Goal: Information Seeking & Learning: Compare options

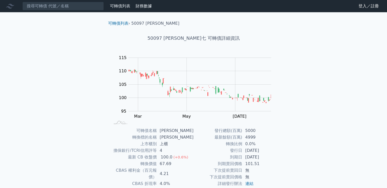
click at [255, 160] on div "可轉債列表 › 50097 [PERSON_NAME] 50097 [PERSON_NAME]七 可轉債詳細資訊 Zoom Out 104 94 96 98 …" at bounding box center [193, 127] width 179 height 230
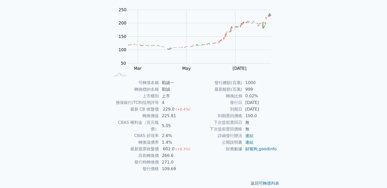
scroll to position [48, 0]
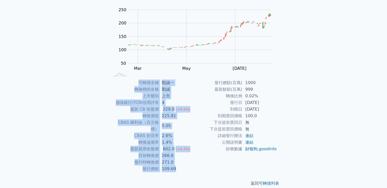
drag, startPoint x: 126, startPoint y: 80, endPoint x: 260, endPoint y: 149, distance: 150.7
click at [260, 160] on div "可轉債名稱 勤誠一 轉換標的名稱 勤誠 上市櫃別 上市 擔保銀行/TCRI信用評等 4 最新 CB 收盤價 229.0 (+0.4%) 轉換價值 225.81…" at bounding box center [193, 125] width 179 height 93
copy div "可轉債名稱 勤誠一 轉換標的名稱 勤誠 上市櫃別 上市 擔保銀行/TCRI信用評等 4 最新 CB 收盤價 229.0 (+0.4%) 轉換價值 225.81…"
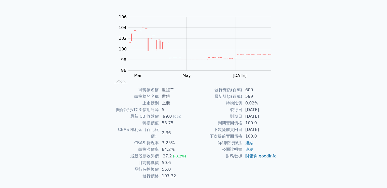
scroll to position [48, 0]
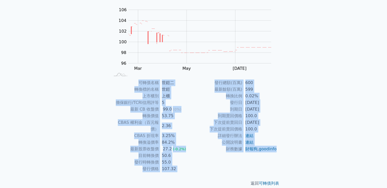
drag, startPoint x: 135, startPoint y: 79, endPoint x: 271, endPoint y: 153, distance: 155.7
click at [271, 153] on div "可轉債列表 › 20632 世鎧二 20632 世鎧二 可轉債詳細資訊 Zoom Out 104 92 94 96 98 100 102 104 106 10…" at bounding box center [193, 79] width 179 height 230
copy div "可轉債名稱 世鎧二 轉換標的名稱 世鎧 上市櫃別 上櫃 擔保銀行/TCRI信用評等 5 最新 CB 收盤價 99.0 (0%) 轉換價值 53.75 CBAS…"
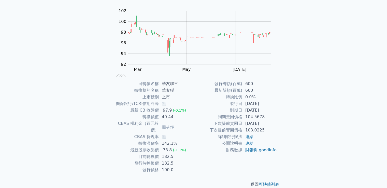
scroll to position [48, 0]
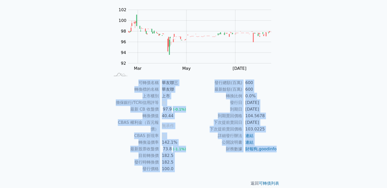
drag, startPoint x: 127, startPoint y: 76, endPoint x: 267, endPoint y: 157, distance: 161.3
click at [267, 157] on div "可轉債列表 › 14363 華友聯三 14363 華友聯三 可轉債詳細資訊 Zoom Out 100 88 90 92 94 96 98 100 102 10…" at bounding box center [193, 79] width 179 height 230
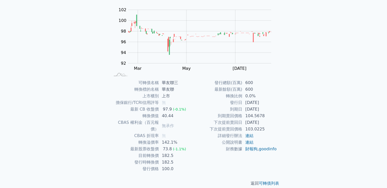
click at [306, 132] on div "可轉債列表 財務數據 可轉債列表 財務數據 登入／註冊 登入／註冊 可轉債列表 › 14363 華友聯三 14363 華友聯三 可轉債詳細資訊 Zoom Ou…" at bounding box center [193, 73] width 387 height 242
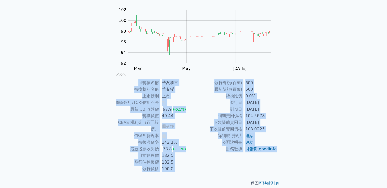
drag, startPoint x: 134, startPoint y: 83, endPoint x: 268, endPoint y: 156, distance: 152.7
click at [268, 156] on div "可轉債名稱 華友聯三 轉換標的名稱 華友聯 上市櫃別 上市 擔保銀行/TCRI信用評等 無 最新 CB 收盤價 97.9 (-0.1%) 轉換價值 40.44…" at bounding box center [193, 125] width 179 height 93
copy div "可轉債名稱 華友聯三 轉換標的名稱 華友聯 上市櫃別 上市 擔保銀行/TCRI信用評等 無 最新 CB 收盤價 97.9 (-0.1%) 轉換價值 40.44…"
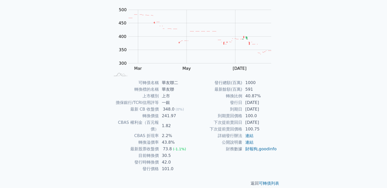
scroll to position [48, 0]
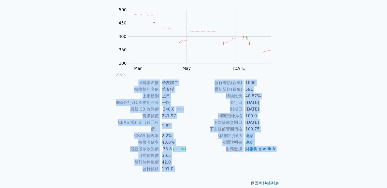
drag, startPoint x: 126, startPoint y: 77, endPoint x: 251, endPoint y: 23, distance: 136.6
click at [269, 154] on div "可轉債列表 › 14362 華友聯二 14362 華友聯二 可轉債詳細資訊 Zoom Out 400 200 250 300 350 400 450 500 …" at bounding box center [193, 79] width 179 height 230
copy div "可轉債名稱 華友聯二 轉換標的名稱 華友聯 上市櫃別 上市 擔保銀行/TCRI信用評等 一銀 最新 CB 收盤價 348.0 (0%) 轉換價值 241.97…"
click at [211, 99] on td "發行日" at bounding box center [218, 102] width 49 height 7
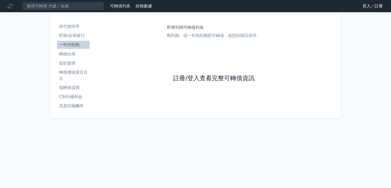
click at [201, 80] on link "註冊/登入查看完整可轉債資訊" at bounding box center [213, 78] width 81 height 8
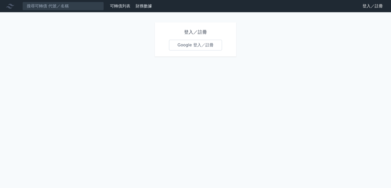
click at [185, 46] on link "Google 登入／註冊" at bounding box center [195, 45] width 53 height 11
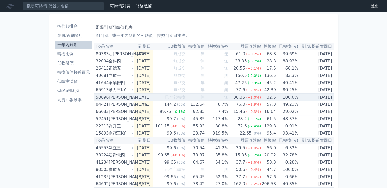
click at [110, 97] on div "[PERSON_NAME]" at bounding box center [120, 97] width 23 height 7
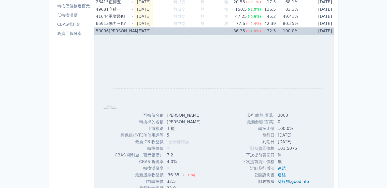
scroll to position [127, 0]
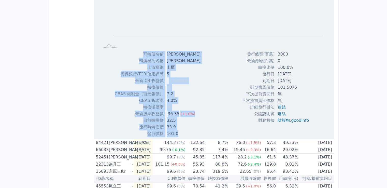
drag, startPoint x: 192, startPoint y: 72, endPoint x: 306, endPoint y: 126, distance: 126.3
click at [306, 126] on div "Zoom Out L L Chart created using amCharts library 可轉債名稱 榮剛六 轉換標的名稱 榮剛 上市櫃別 上櫃 擔…" at bounding box center [214, 55] width 240 height 163
copy div "lorem ips dolors am cons ad elit/SEDDoeiu 3 te IN utl etdol magn a ENIM adm（ven…"
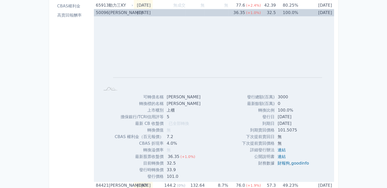
scroll to position [25, 0]
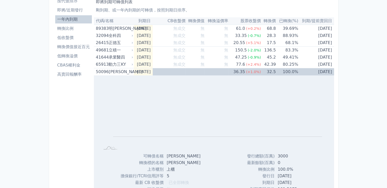
click at [114, 72] on div "[PERSON_NAME]" at bounding box center [120, 71] width 23 height 7
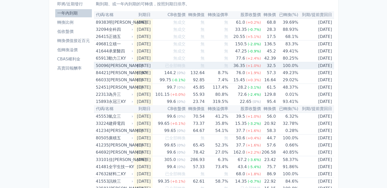
scroll to position [76, 0]
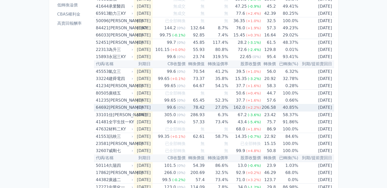
click at [112, 108] on div "[PERSON_NAME]" at bounding box center [120, 107] width 23 height 7
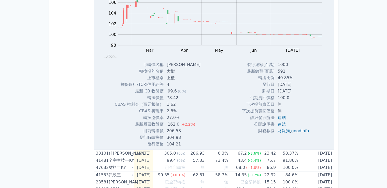
scroll to position [203, 0]
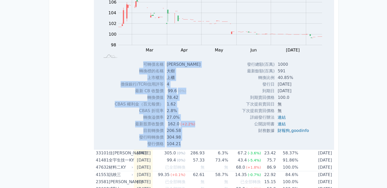
drag, startPoint x: 139, startPoint y: 61, endPoint x: 318, endPoint y: 136, distance: 193.4
click at [318, 136] on div "Zoom Out 104 94 96 98 100 102 104 106 108 110 L Feb Mar Apr May Jun [DATE] Aug …" at bounding box center [214, 65] width 240 height 163
copy div "lorem ips dolors am cons ad elit/SEDDoeiu 9 te IN utl 91.4 (8%) etdo 18.05 MAGN…"
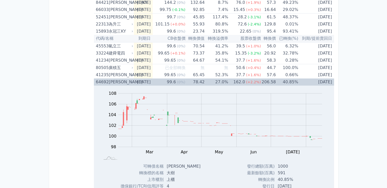
click at [110, 80] on div "[PERSON_NAME]" at bounding box center [120, 81] width 23 height 7
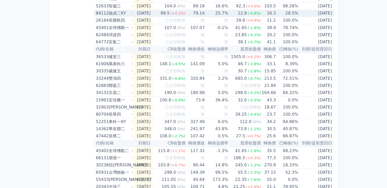
scroll to position [280, 0]
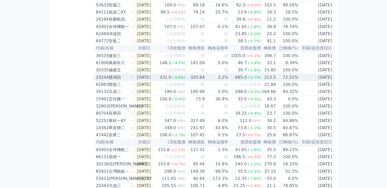
click at [144, 77] on td "[DATE]" at bounding box center [143, 77] width 19 height 7
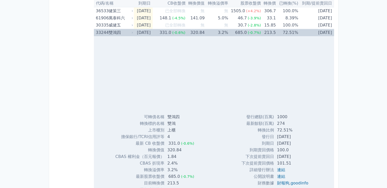
scroll to position [407, 0]
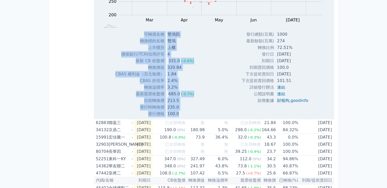
drag, startPoint x: 145, startPoint y: 31, endPoint x: 285, endPoint y: 75, distance: 146.2
click at [311, 100] on div "Zoom Out 400 180 200 220 240 450 400 300 350 250 150 100 L Feb Mar Apr May Jun …" at bounding box center [214, 35] width 240 height 163
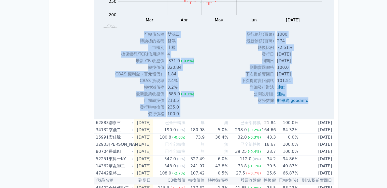
copy div "lorem ips dolors am cons ad elit/SEDDoeiu 5 te IN utl 585.7 (-7.9%) etdo 523.51…"
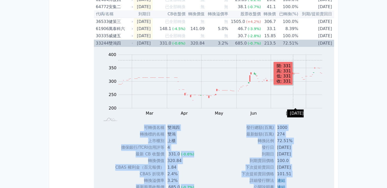
scroll to position [305, 0]
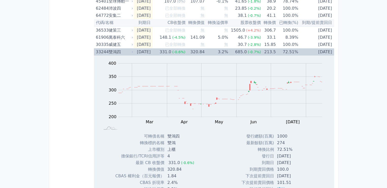
click at [142, 49] on td "[DATE]" at bounding box center [143, 51] width 19 height 7
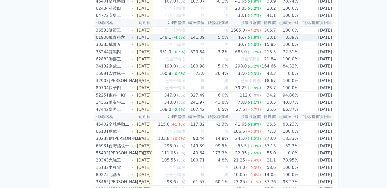
click at [112, 37] on div "萬泰科六" at bounding box center [120, 37] width 23 height 7
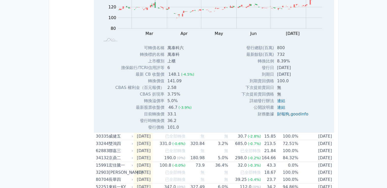
scroll to position [381, 0]
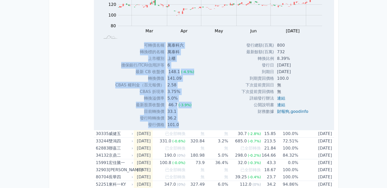
drag, startPoint x: 139, startPoint y: 43, endPoint x: 297, endPoint y: 119, distance: 175.4
click at [297, 119] on div "Zoom Out 100 40 60 80 100 120 140 160 180 200 L Feb Mar Apr May Jun [DATE] Aug …" at bounding box center [214, 46] width 240 height 163
copy div "lorem ipsu dolors ame cons ad elit/SEDDoeiu 9 te IN utl 107.2 (-0.0%) etdo 203.…"
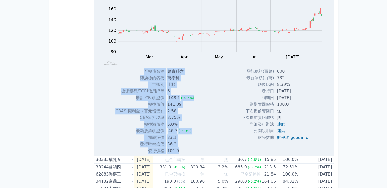
scroll to position [305, 0]
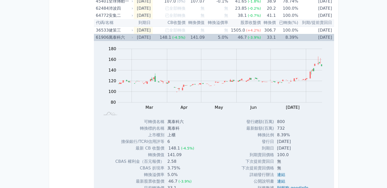
click at [140, 36] on td "[DATE]" at bounding box center [143, 37] width 19 height 7
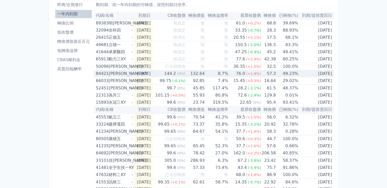
scroll to position [25, 0]
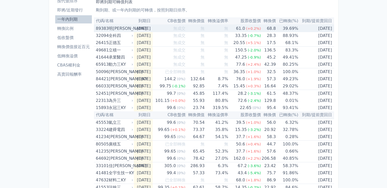
click at [111, 28] on div "明[PERSON_NAME]" at bounding box center [120, 28] width 23 height 7
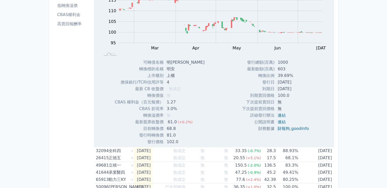
scroll to position [76, 0]
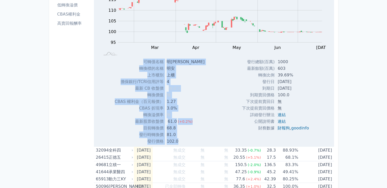
drag, startPoint x: 138, startPoint y: 59, endPoint x: 316, endPoint y: 138, distance: 194.5
click at [316, 138] on div "Zoom Out 100 85 90 95 100 105 110 115 120 125 L Feb Mar Apr May Jun [DATE] Aug …" at bounding box center [214, 62] width 240 height 163
copy div "lorem ips dolors am cons ad elit/SEDDoeiu 7 te IN utl etd magn a ENIM adm（veni）…"
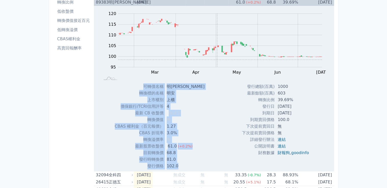
scroll to position [25, 0]
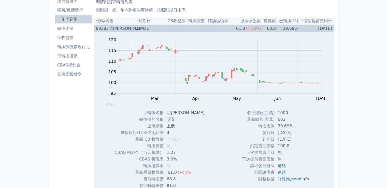
click at [114, 28] on div "明[PERSON_NAME]" at bounding box center [120, 28] width 23 height 7
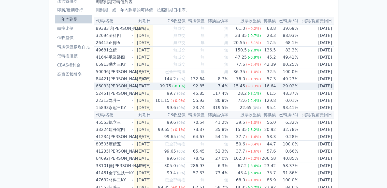
click at [116, 86] on div "[PERSON_NAME]" at bounding box center [120, 85] width 23 height 7
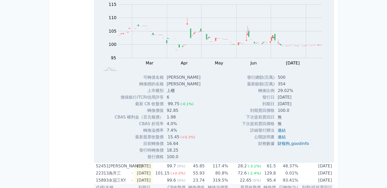
scroll to position [127, 0]
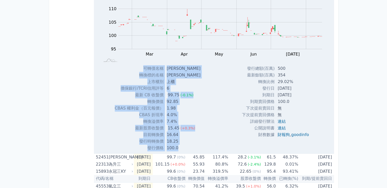
drag, startPoint x: 159, startPoint y: 75, endPoint x: 314, endPoint y: 140, distance: 168.2
click at [314, 140] on div "Zoom Out 104 94 96 98 100 120 115 110 105 95 90 85 L Feb Mar Apr May Jun [DATE]…" at bounding box center [214, 69] width 240 height 163
copy div "lorem ipsu dolors ame cons ad elit/SEDDoeiu 1 te IN utl 97.04 (-2.3%) etdo 53.6…"
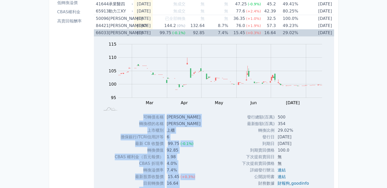
scroll to position [51, 0]
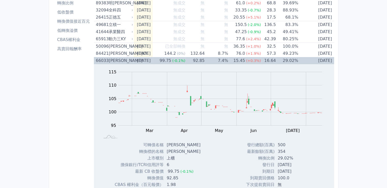
click at [119, 61] on div "[PERSON_NAME]" at bounding box center [120, 60] width 23 height 7
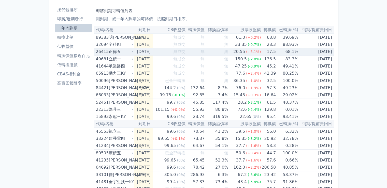
scroll to position [25, 0]
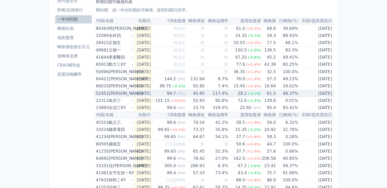
click at [107, 94] on div "52451 [PERSON_NAME]" at bounding box center [113, 93] width 35 height 7
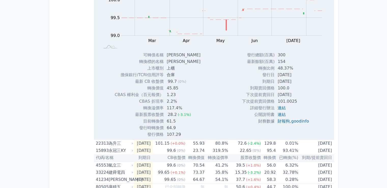
scroll to position [153, 0]
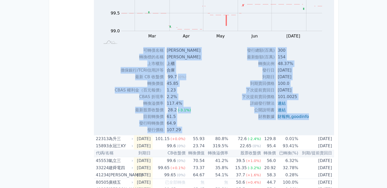
drag, startPoint x: 141, startPoint y: 48, endPoint x: 280, endPoint y: 101, distance: 149.3
click at [308, 119] on div "Zoom Out 100.0 98.0 98.5 99.0 99.5 100.0 100.5 101.0 L Feb Mar Apr May Jun [DAT…" at bounding box center [214, 51] width 240 height 163
copy div "lorem ips dolors am cons ad elit/SEDDoeiu te in UT lab 07.5 (0%) etdo 68.18 MAG…"
